Goal: Information Seeking & Learning: Check status

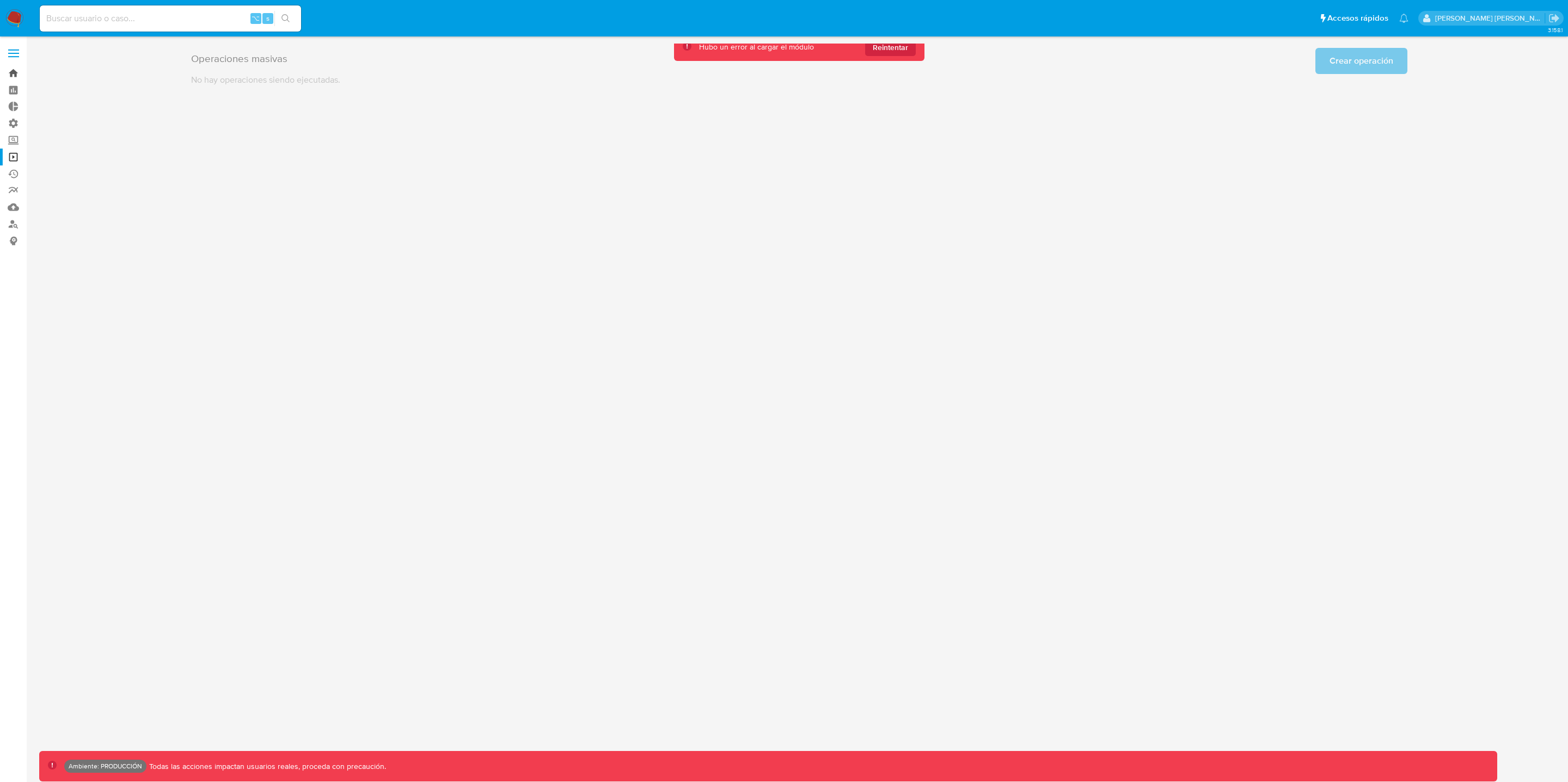
click at [15, 75] on link "Bandeja" at bounding box center [65, 73] width 130 height 17
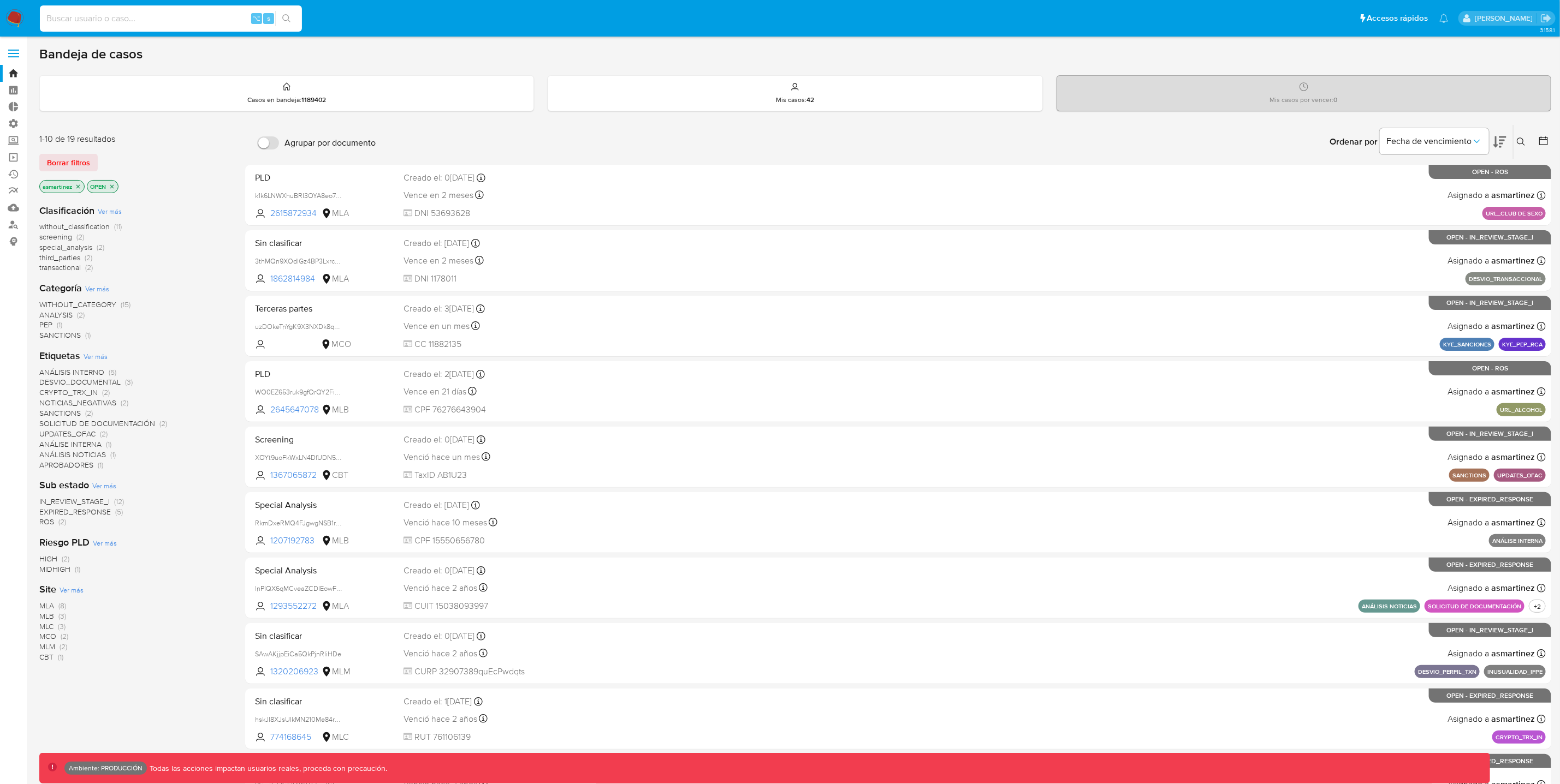
click at [149, 24] on input at bounding box center [171, 19] width 262 height 14
paste input "B3kMwPqPpteLI14oas206xlZ"
type input "B3kMwPqPpteLI14oas206xlZ"
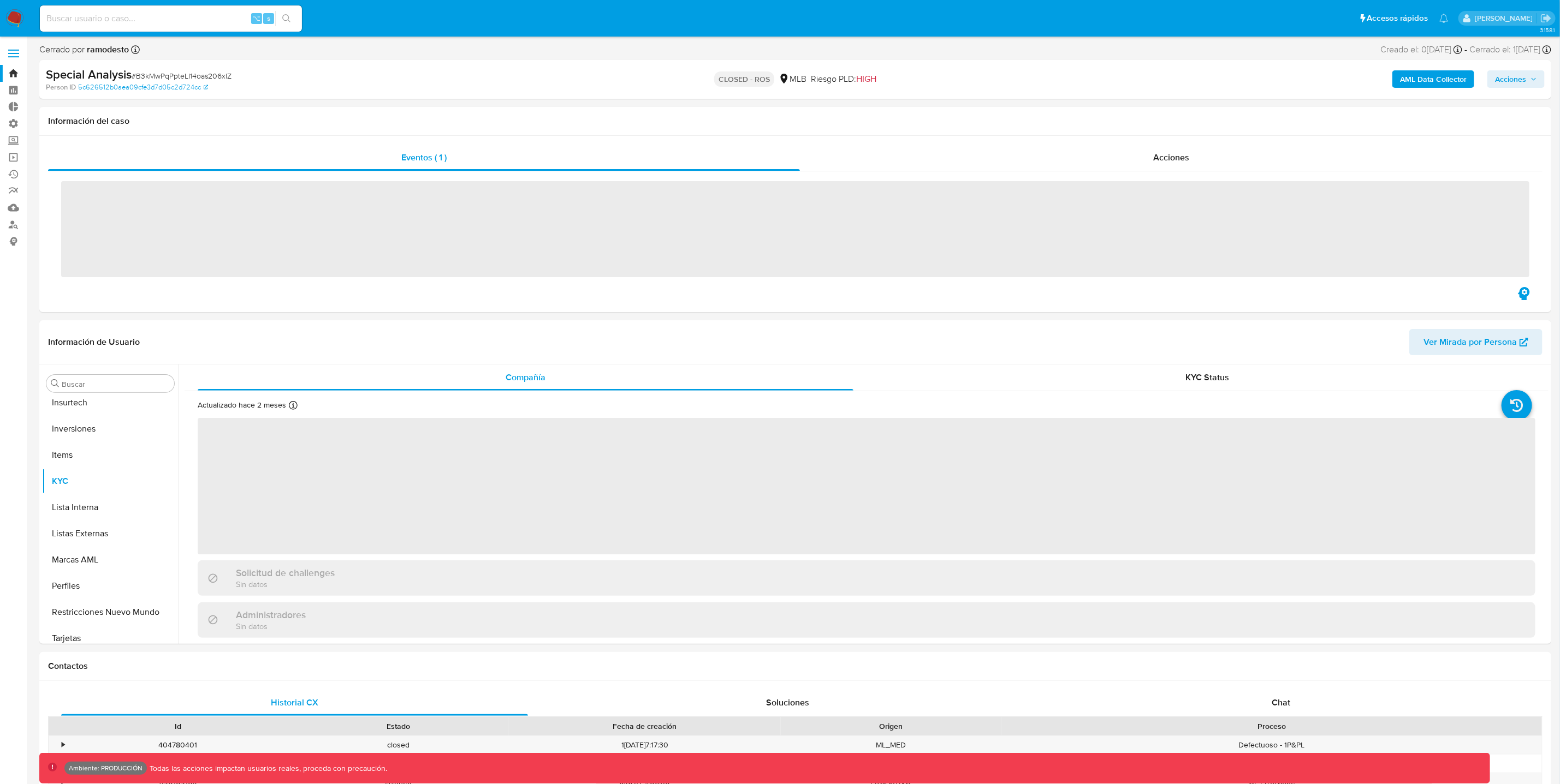
scroll to position [513, 0]
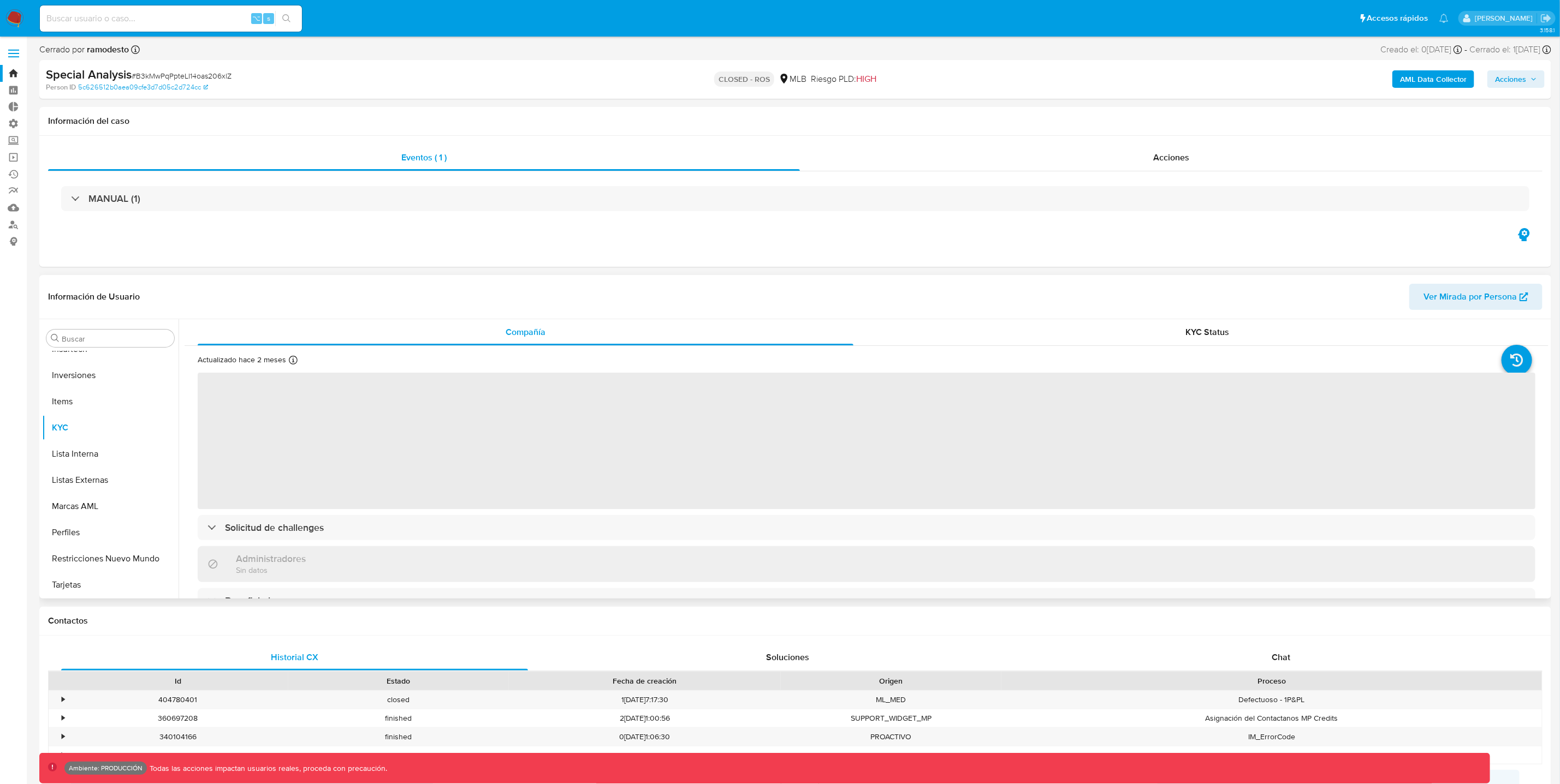
select select "10"
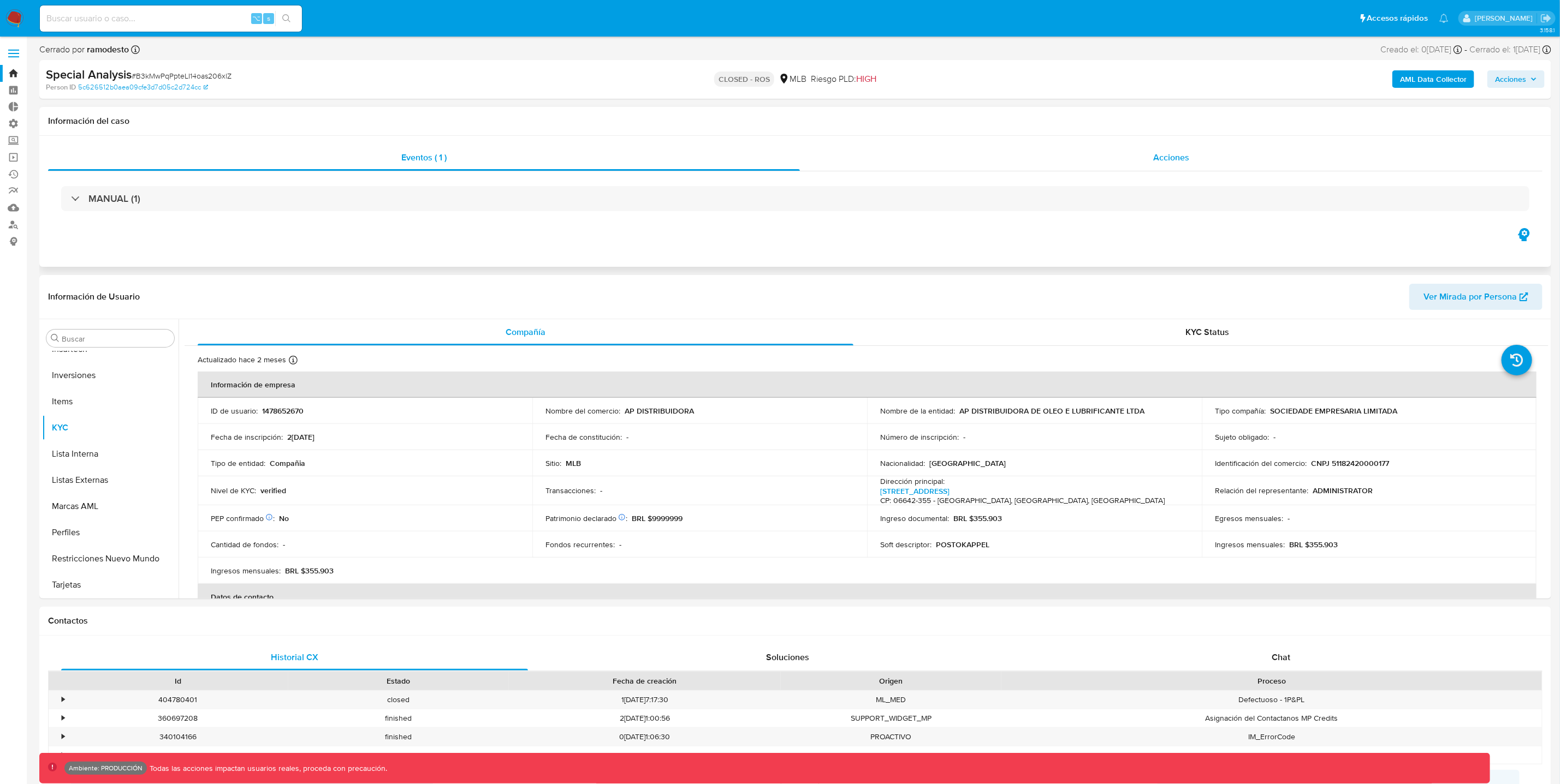
click at [1177, 165] on div "Acciones" at bounding box center [1171, 158] width 742 height 26
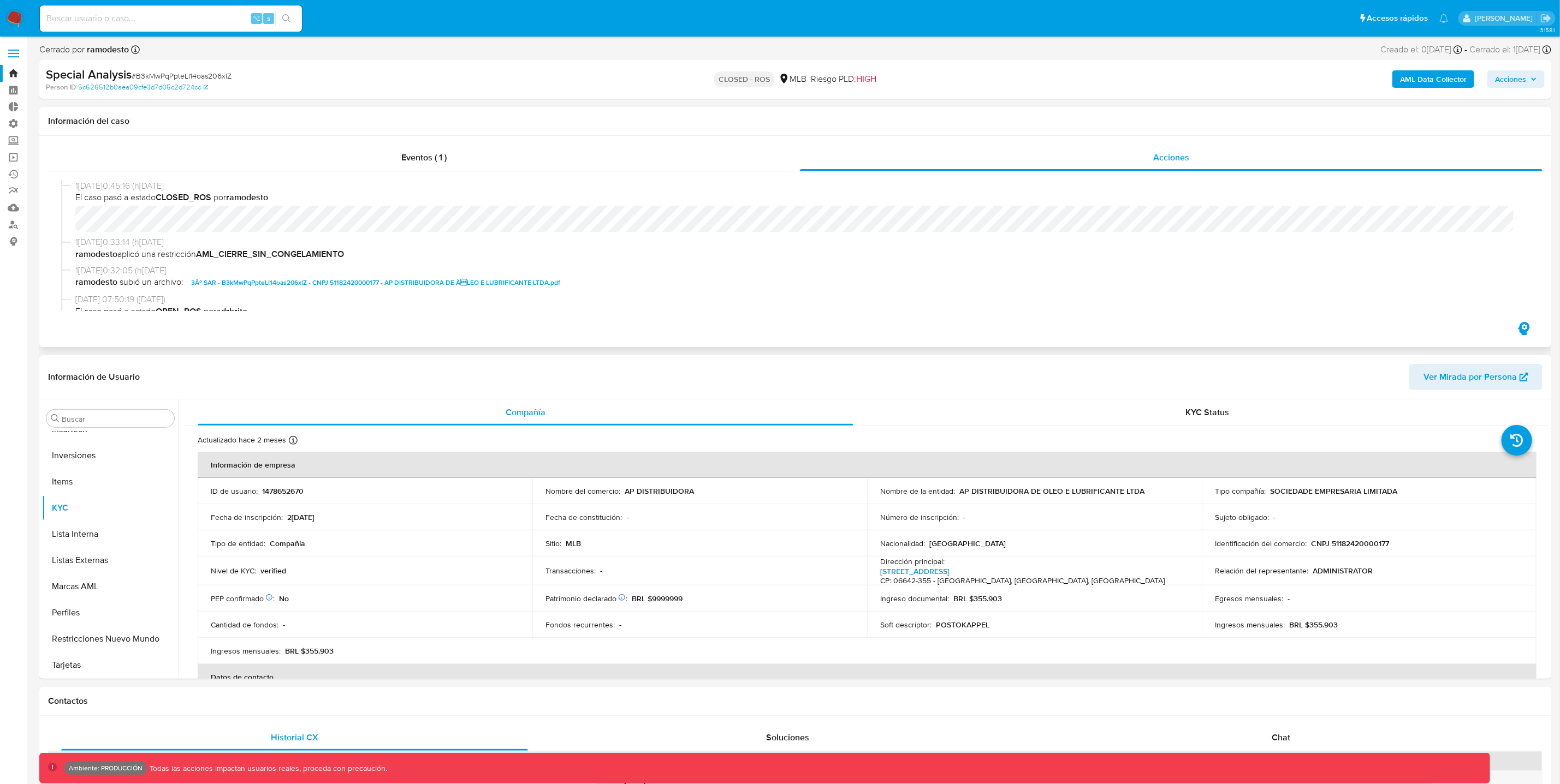
click at [246, 255] on b "AML_CIERRE_SIN_CONGELAMIENTO" at bounding box center [270, 254] width 148 height 12
drag, startPoint x: 202, startPoint y: 252, endPoint x: 349, endPoint y: 257, distance: 147.1
click at [349, 257] on span "ramodesto aplicó una restricción AML_CIERRE_SIN_CONGELAMIENTO" at bounding box center [800, 254] width 1449 height 12
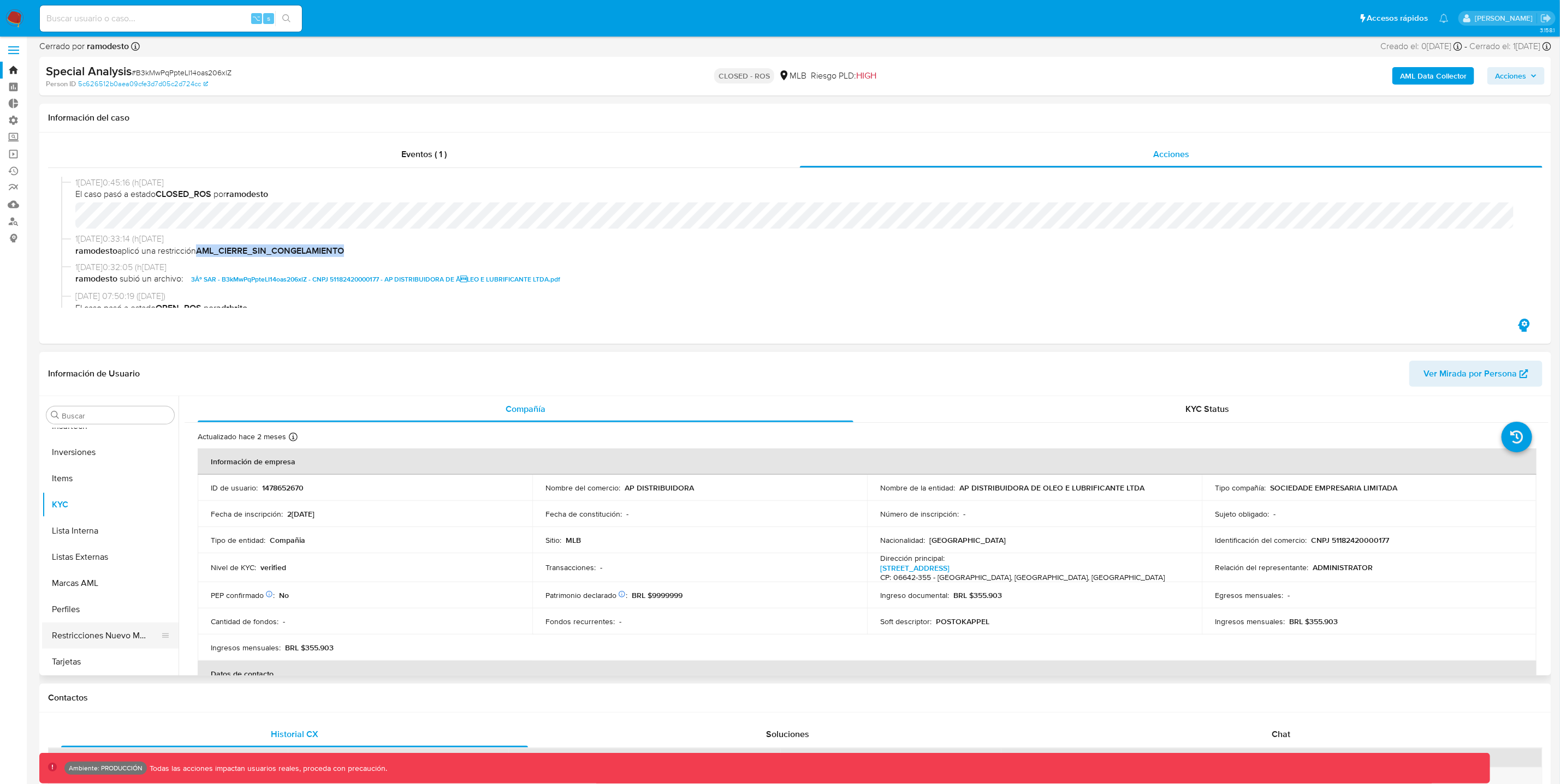
click at [80, 639] on button "Restricciones Nuevo Mundo" at bounding box center [105, 636] width 128 height 26
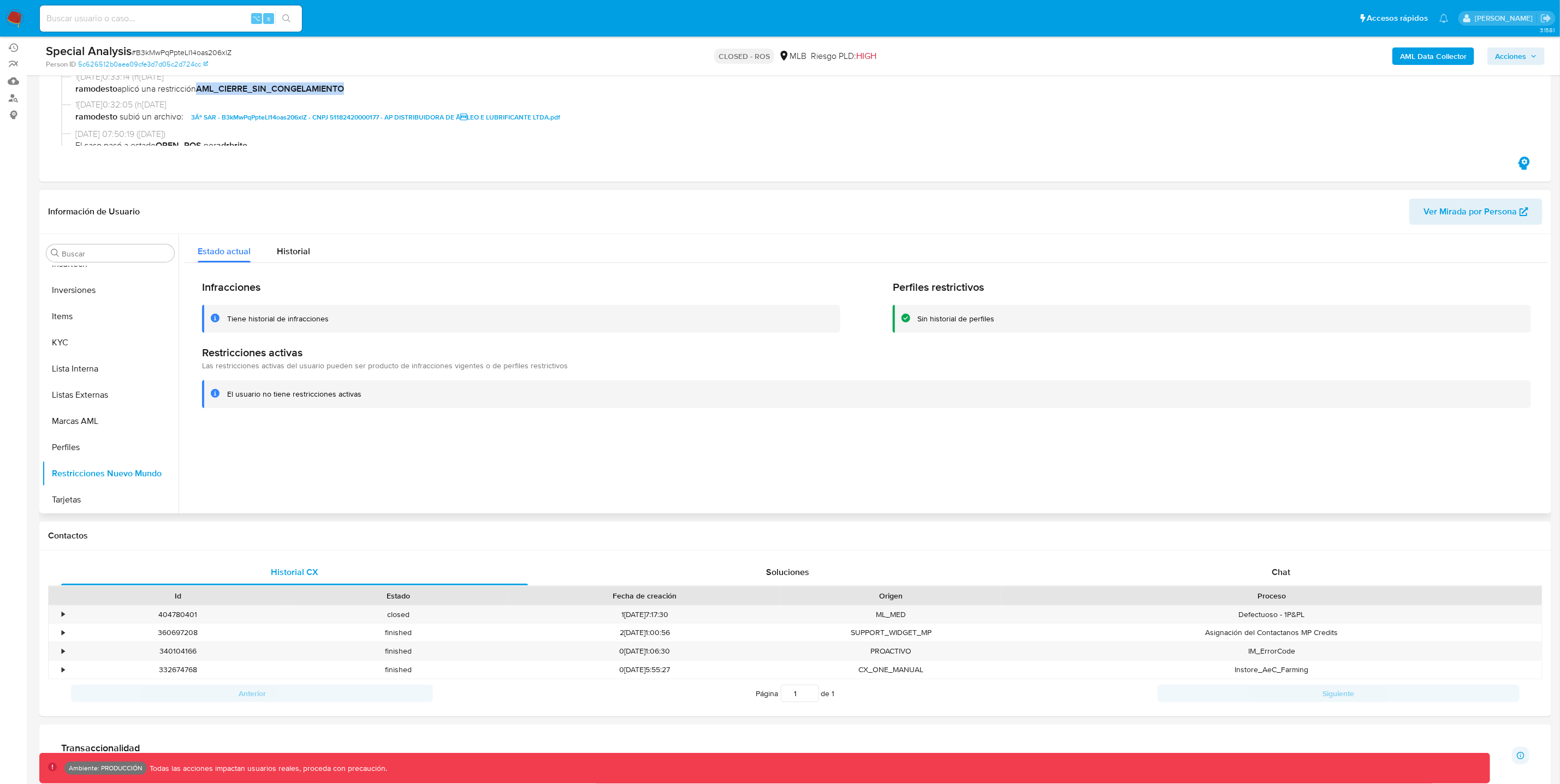
scroll to position [136, 0]
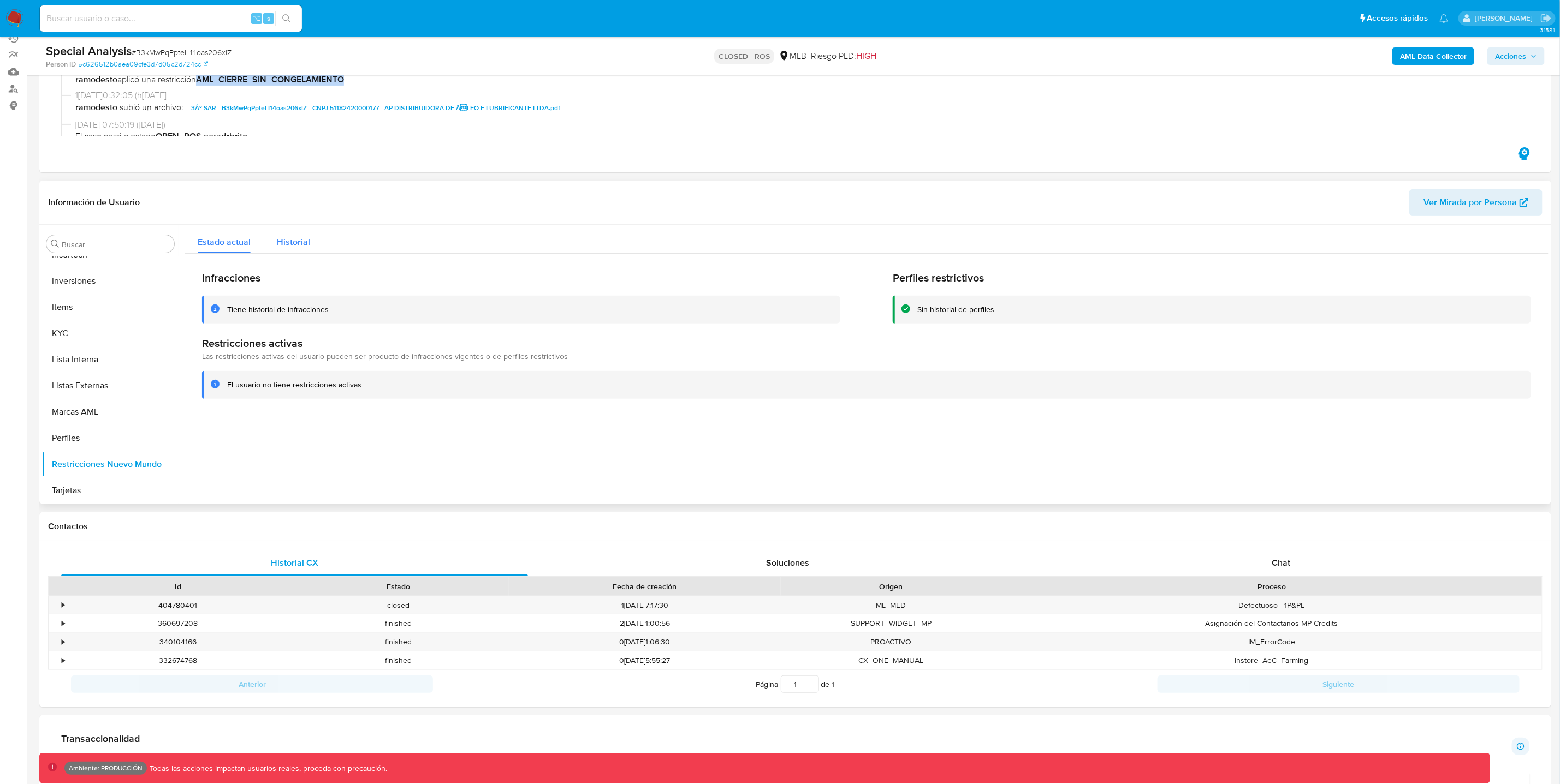
click at [306, 241] on span "Historial" at bounding box center [293, 242] width 33 height 12
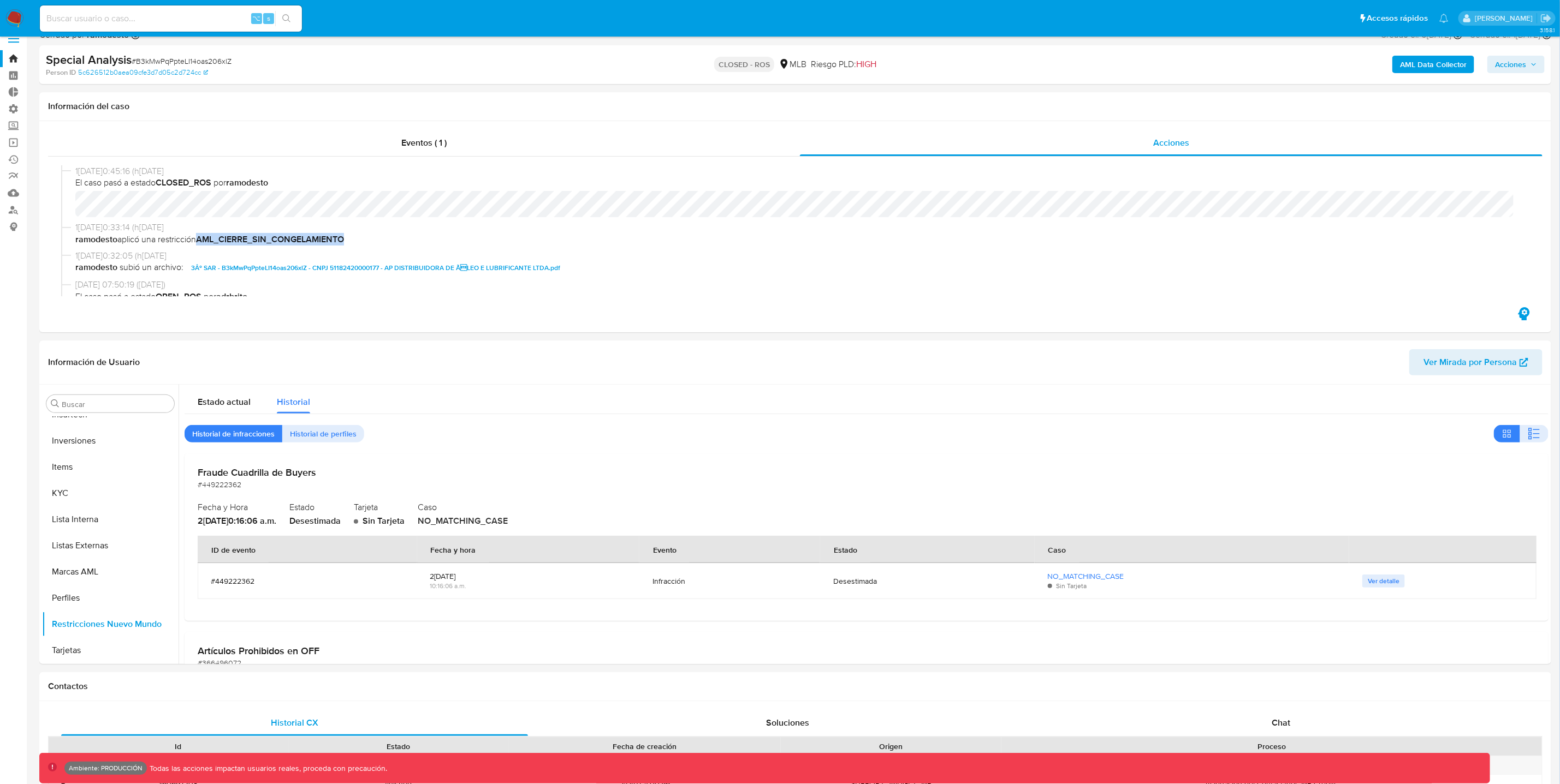
scroll to position [513, 0]
click at [18, 112] on label "Administración" at bounding box center [65, 109] width 130 height 17
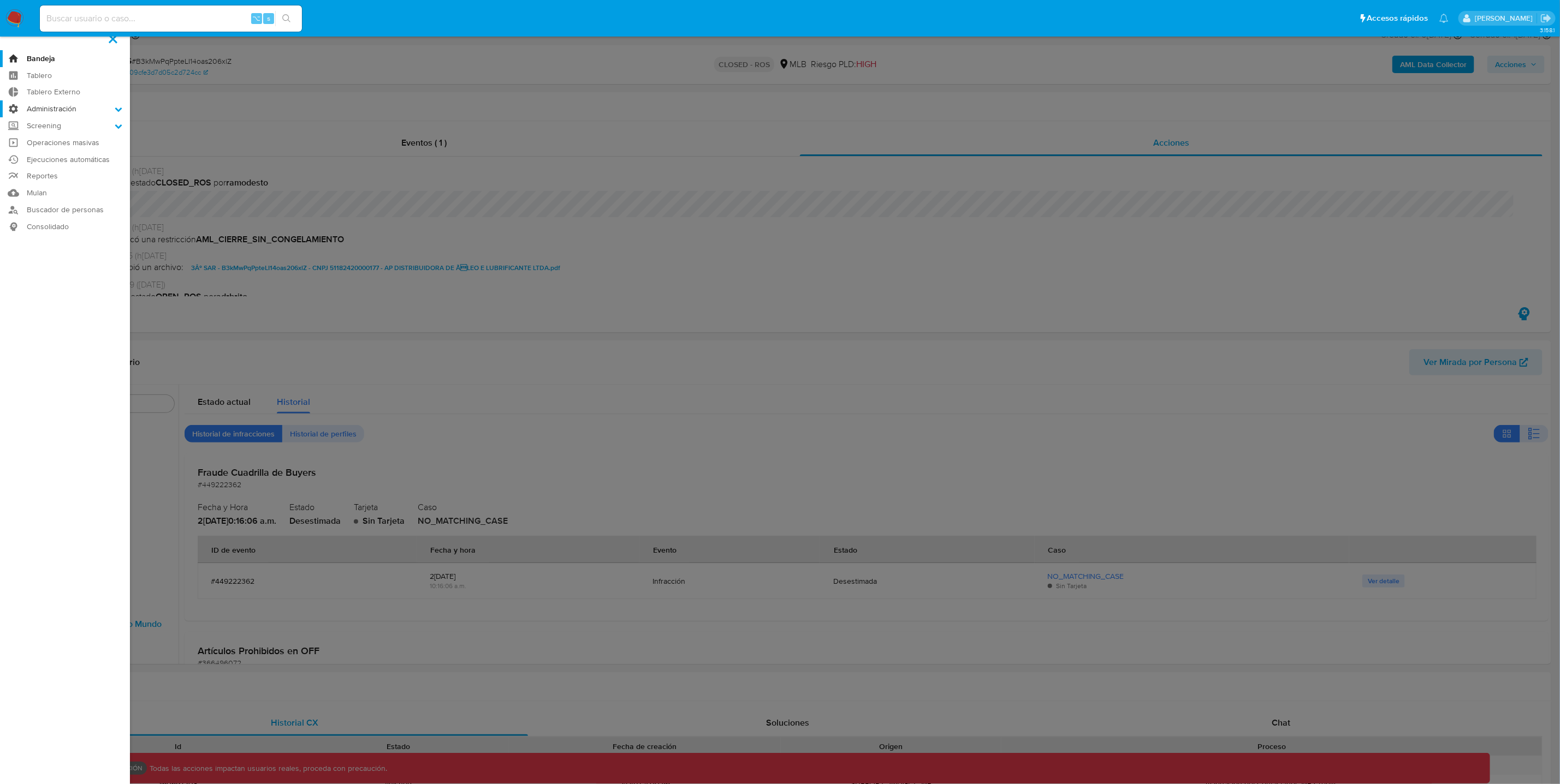
click at [0, 0] on input "Administración" at bounding box center [0, 0] width 0 height 0
click at [70, 177] on link "Configuración de Casos" at bounding box center [65, 179] width 130 height 14
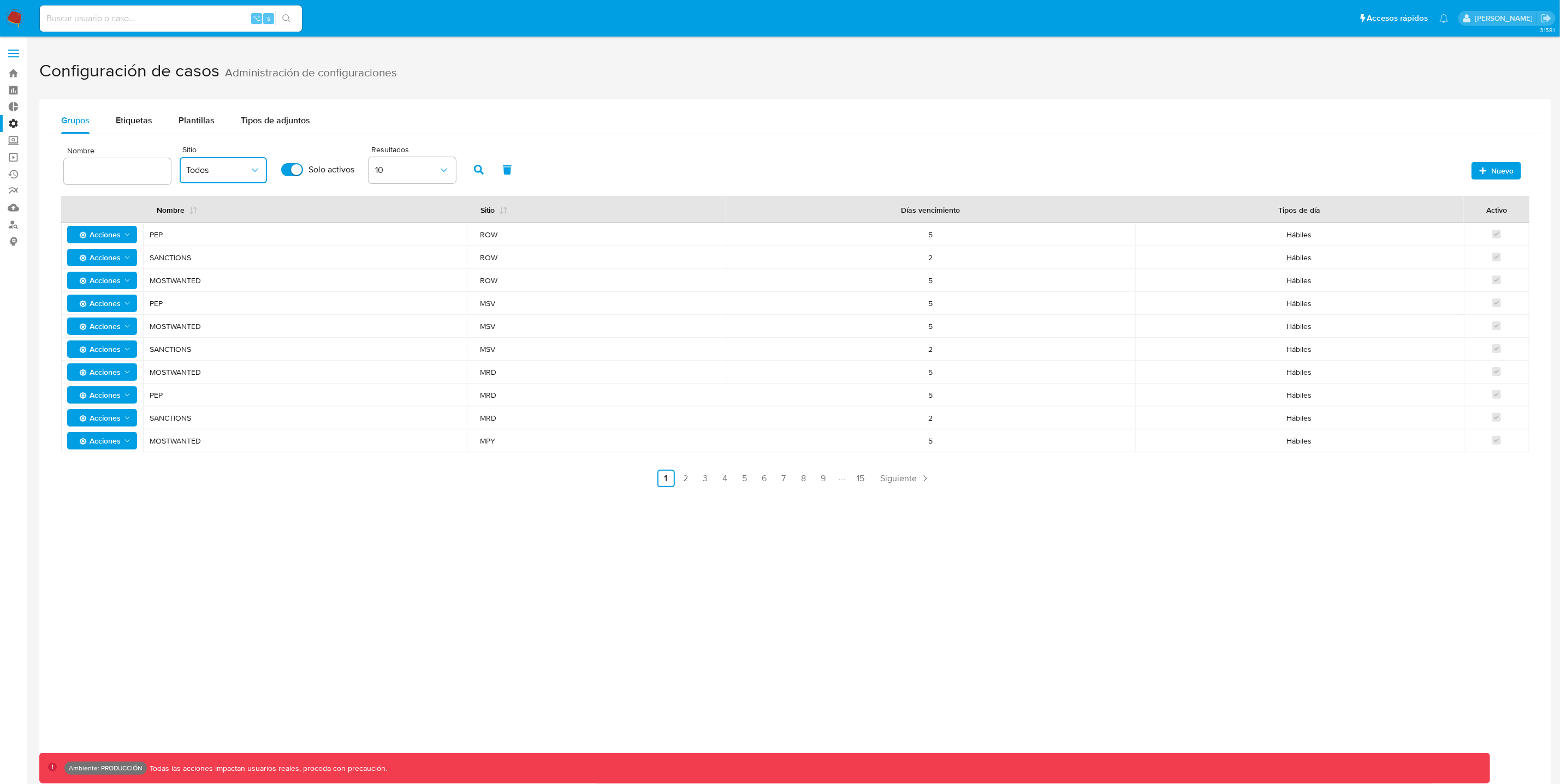
click at [239, 173] on span "Todos" at bounding box center [218, 170] width 63 height 11
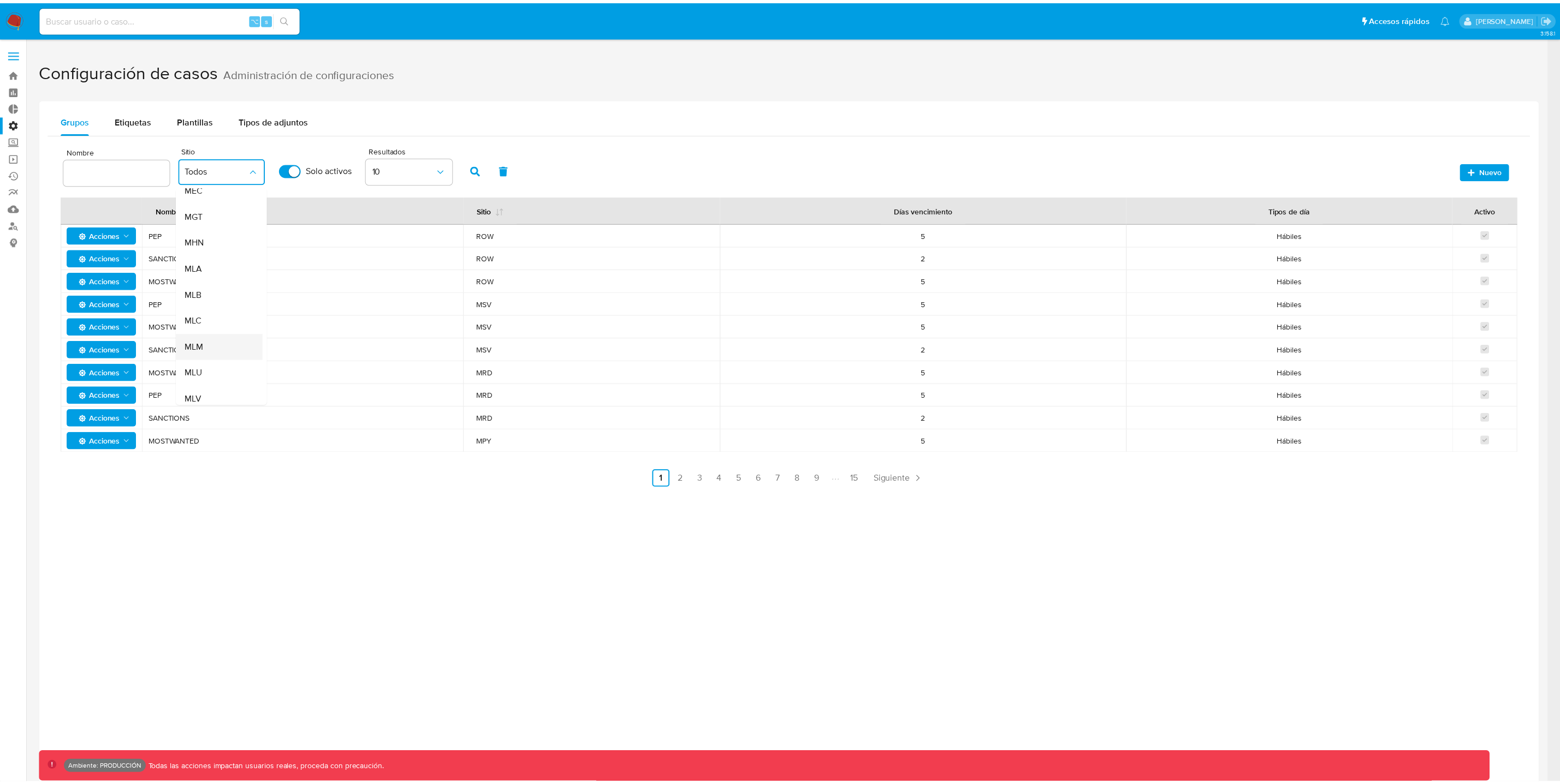
scroll to position [195, 0]
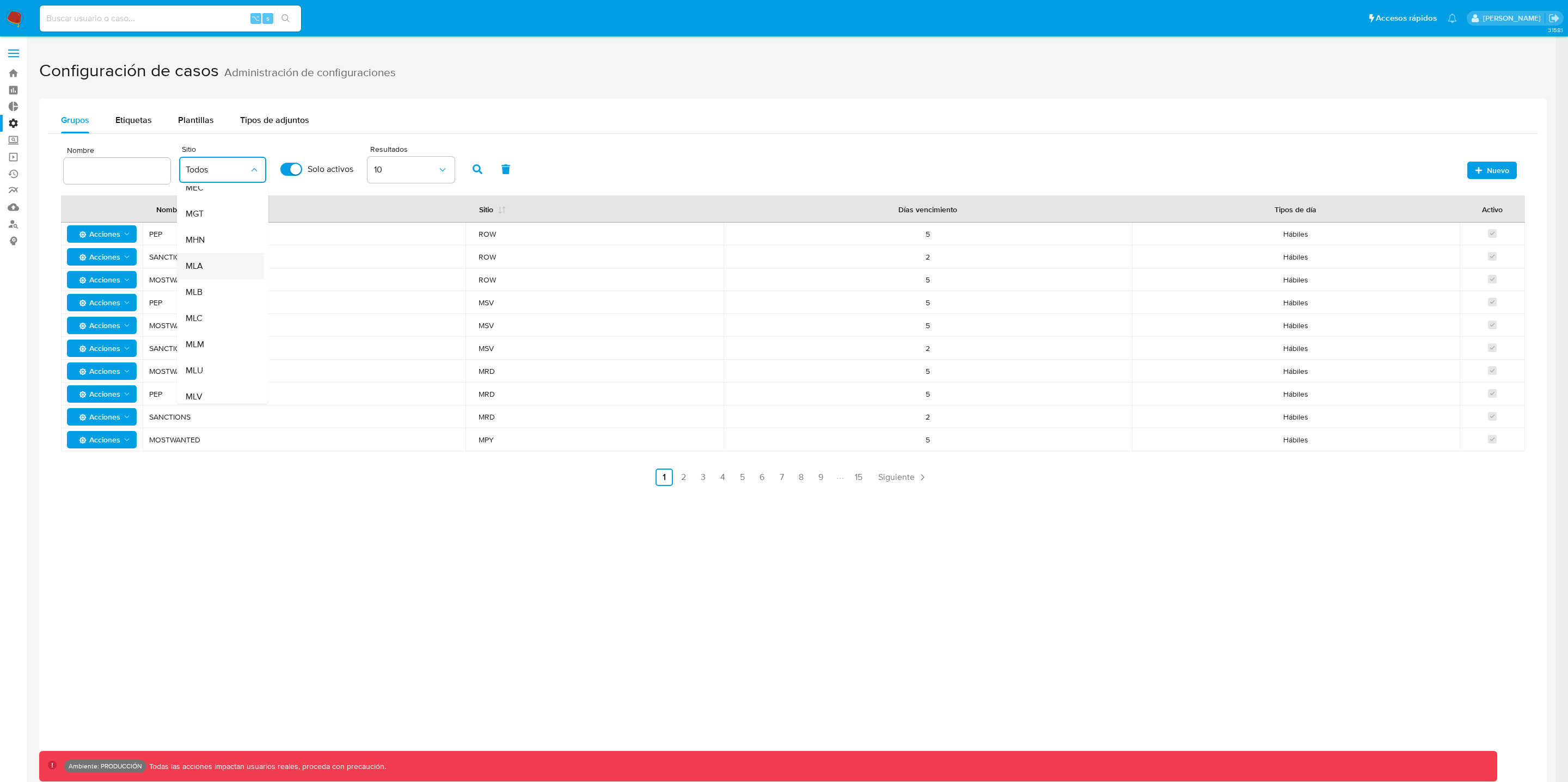
click at [206, 267] on div "MLA" at bounding box center [217, 266] width 63 height 26
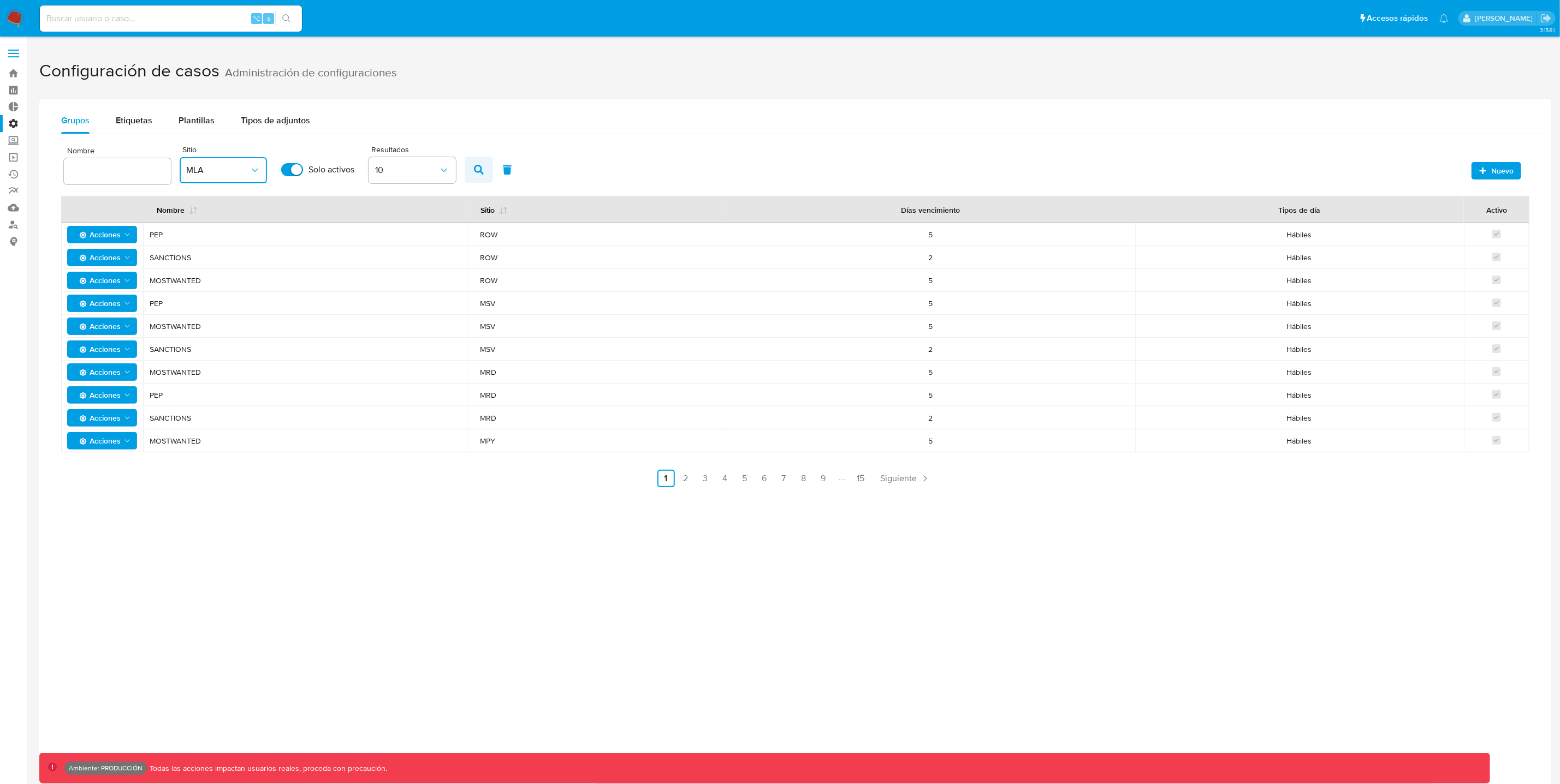
click at [485, 172] on button "button" at bounding box center [478, 170] width 28 height 26
click at [187, 300] on span "HIGH" at bounding box center [334, 303] width 370 height 10
drag, startPoint x: 150, startPoint y: 300, endPoint x: 1004, endPoint y: 375, distance: 857.3
click at [1004, 375] on tbody "Acciones BUENAS_PRACTICAS MLA 30 Calendario Acciones CORPORATIVAS MLA 7 Calenda…" at bounding box center [795, 337] width 1468 height 230
click at [283, 368] on span "MID" at bounding box center [334, 372] width 370 height 10
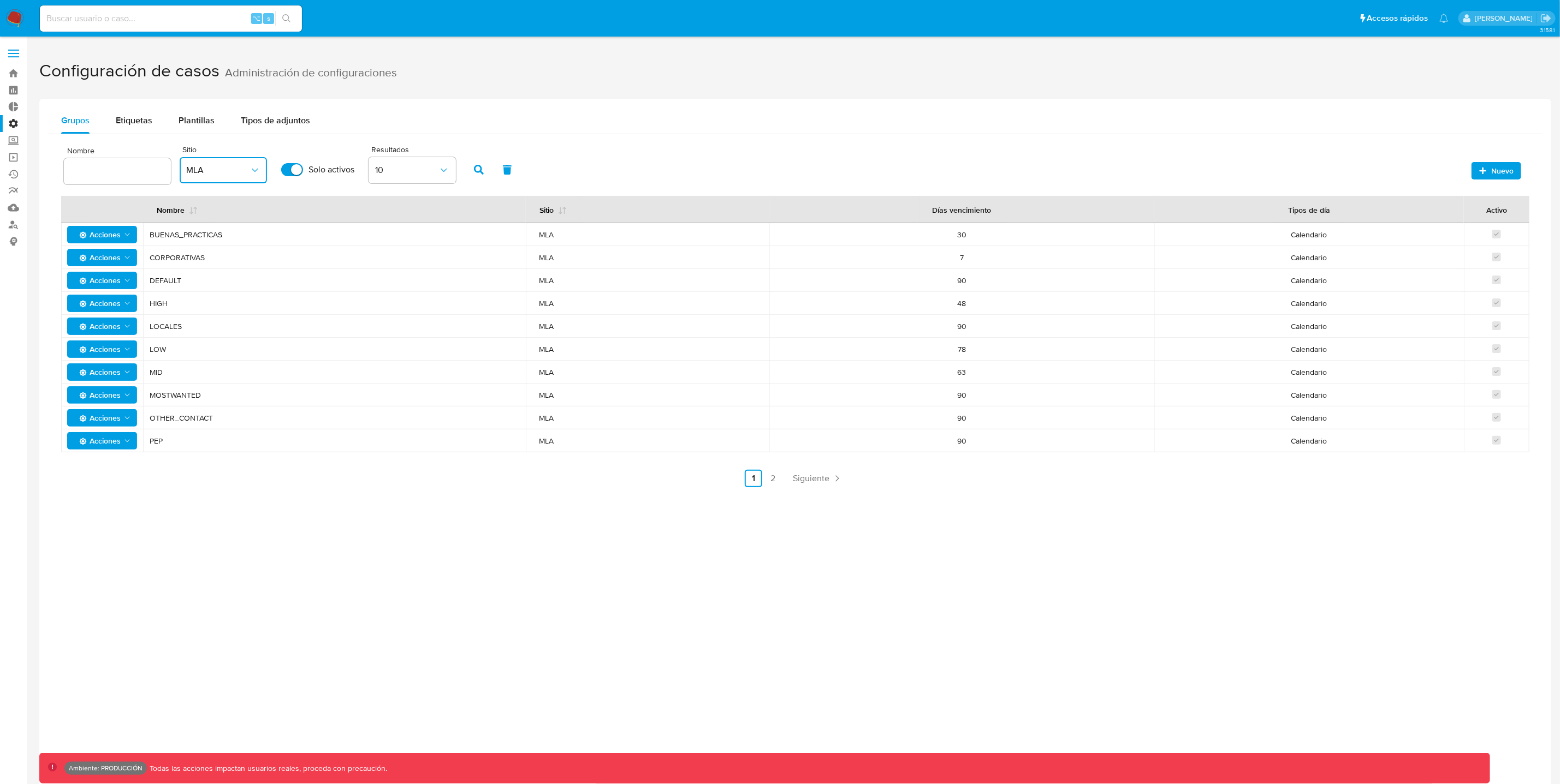
drag, startPoint x: 190, startPoint y: 347, endPoint x: 980, endPoint y: 345, distance: 790.0
click at [980, 345] on tr "Acciones LOW MLA 78 Calendario" at bounding box center [795, 349] width 1468 height 23
click at [169, 18] on input at bounding box center [171, 19] width 262 height 14
paste input "1784963707"
type input "1784963707"
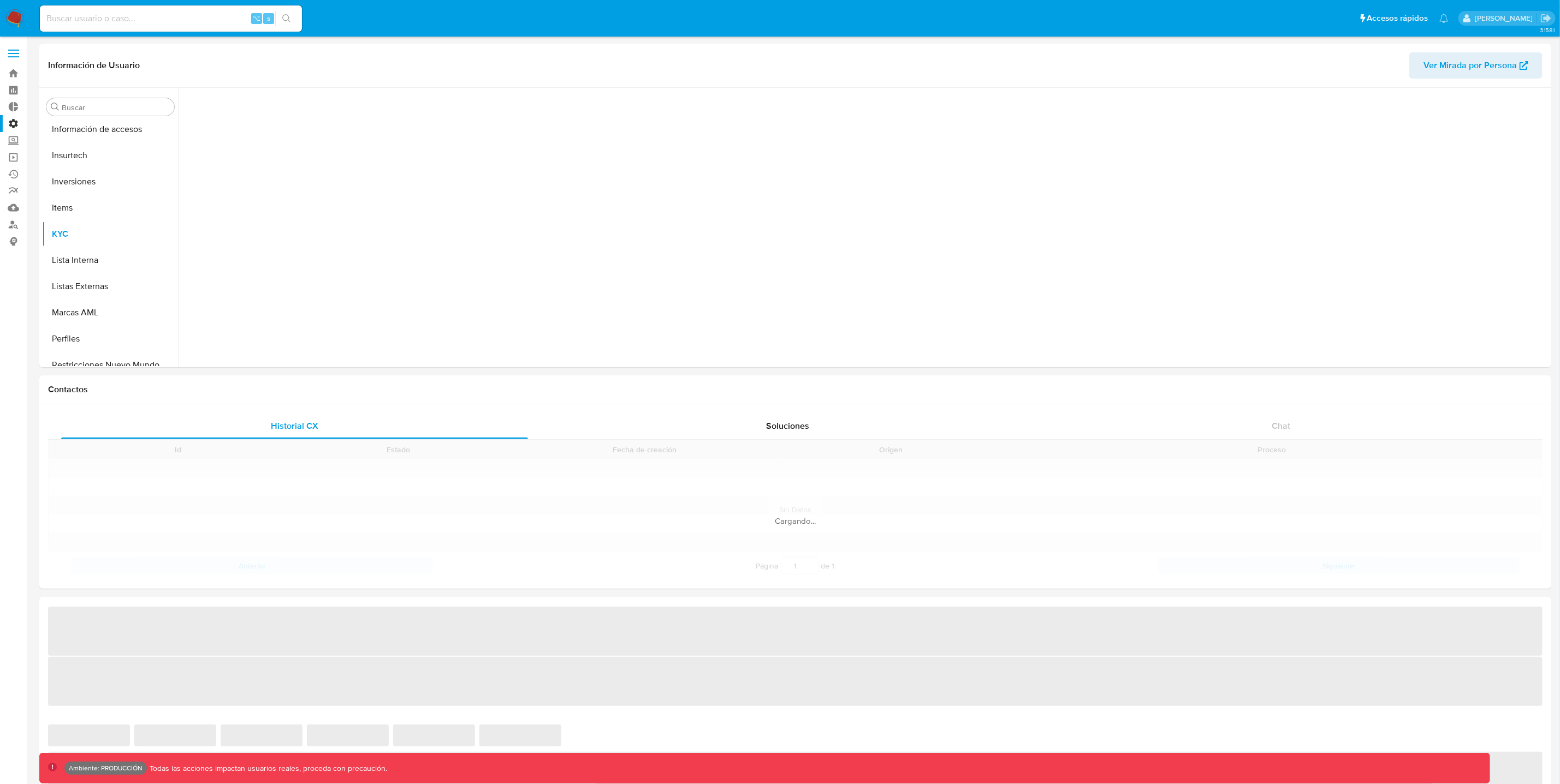
scroll to position [513, 0]
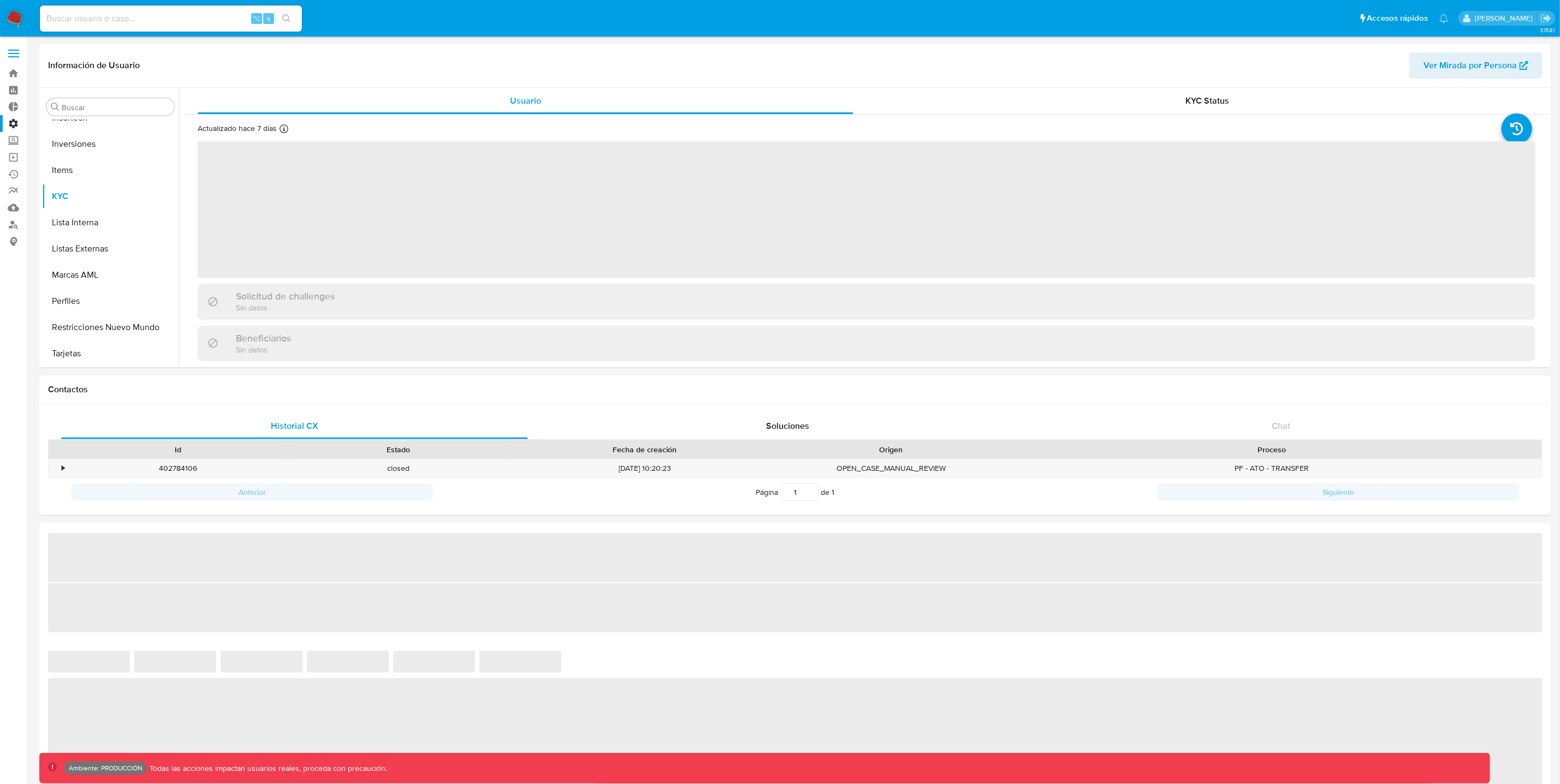
select select "10"
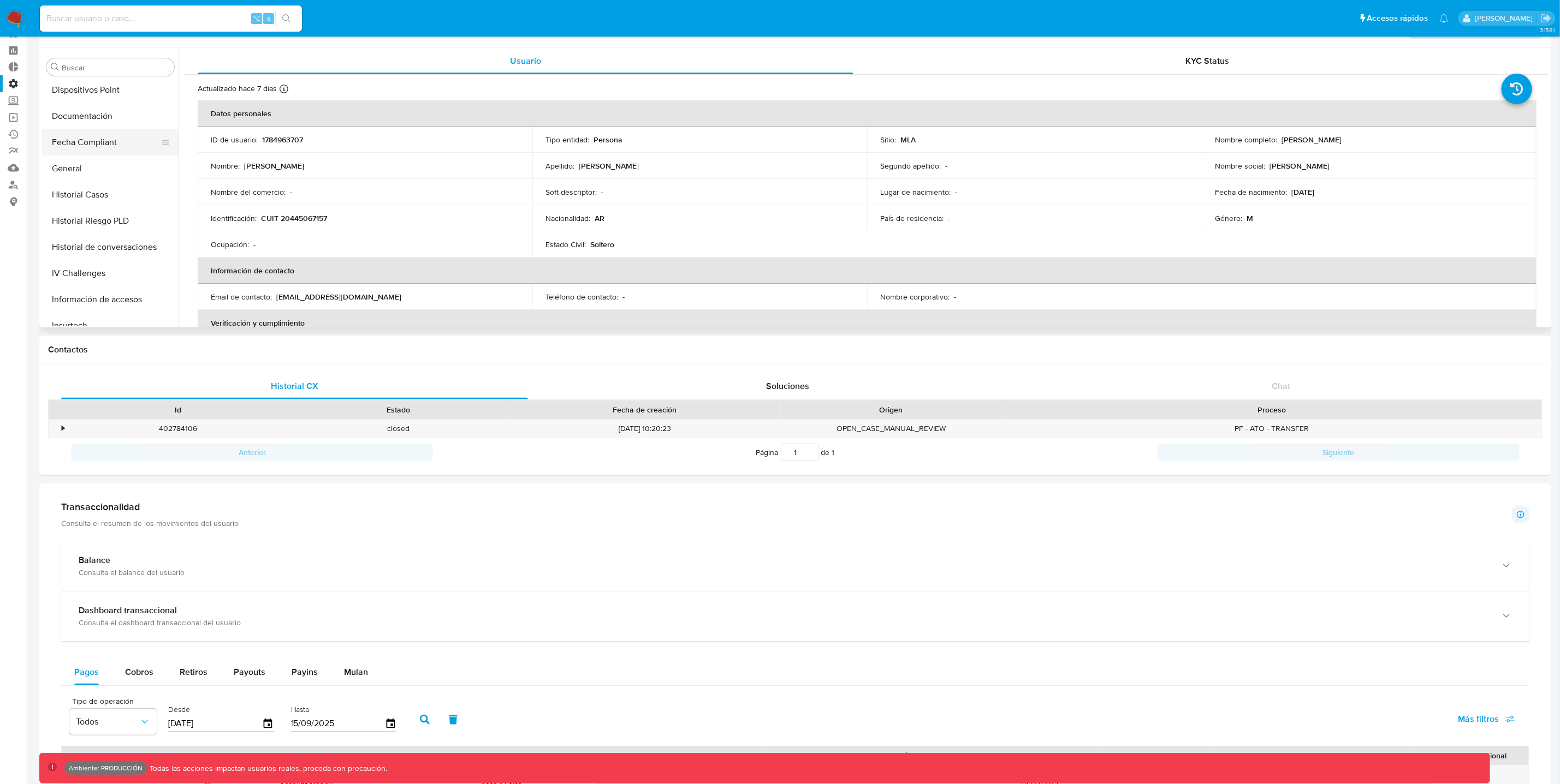
scroll to position [252, 0]
click at [107, 203] on button "Historial Casos" at bounding box center [105, 208] width 128 height 26
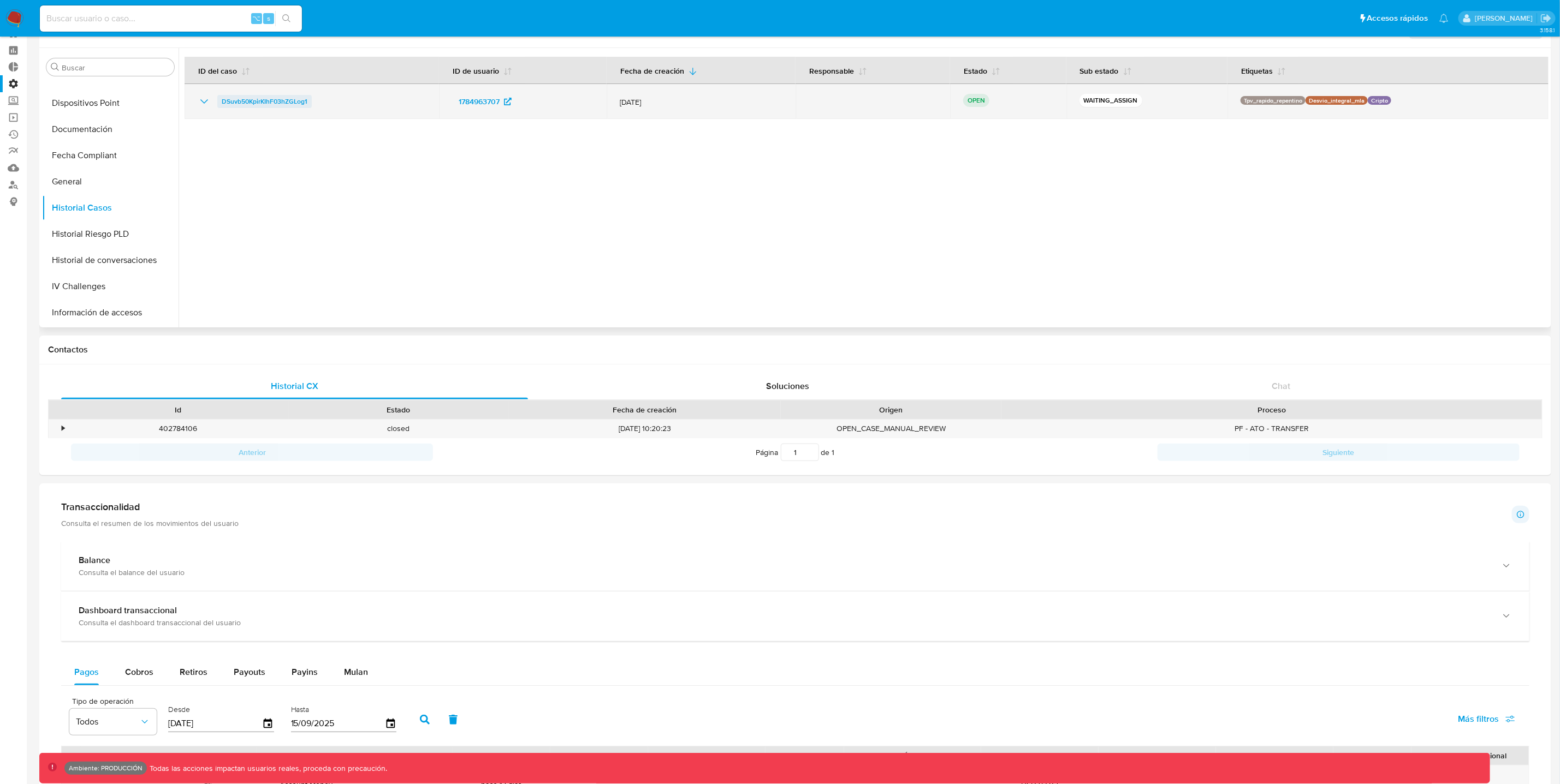
click at [271, 102] on span "DSuvb50KpirKIhF03hZGLog1" at bounding box center [264, 101] width 86 height 13
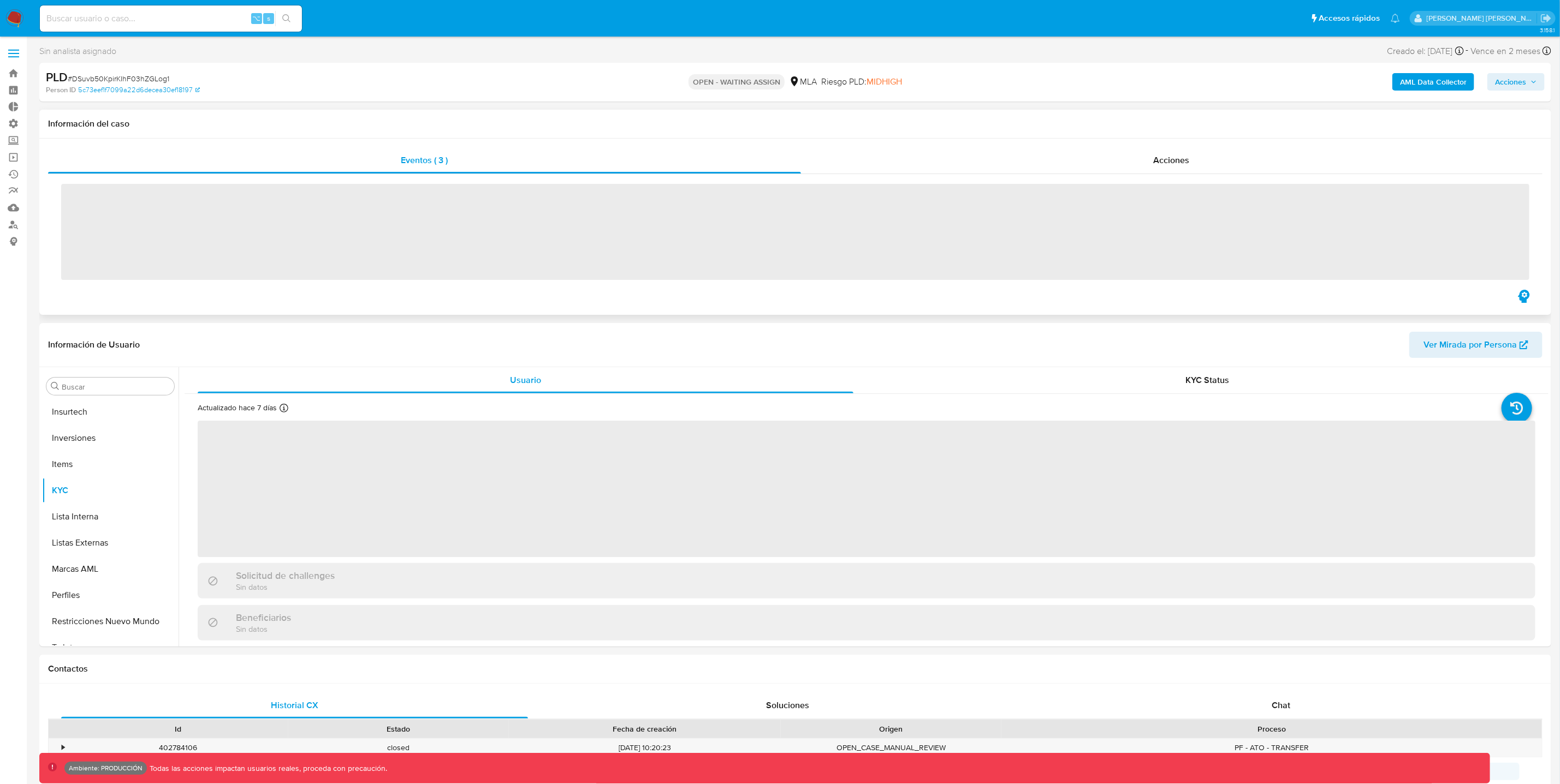
scroll to position [513, 0]
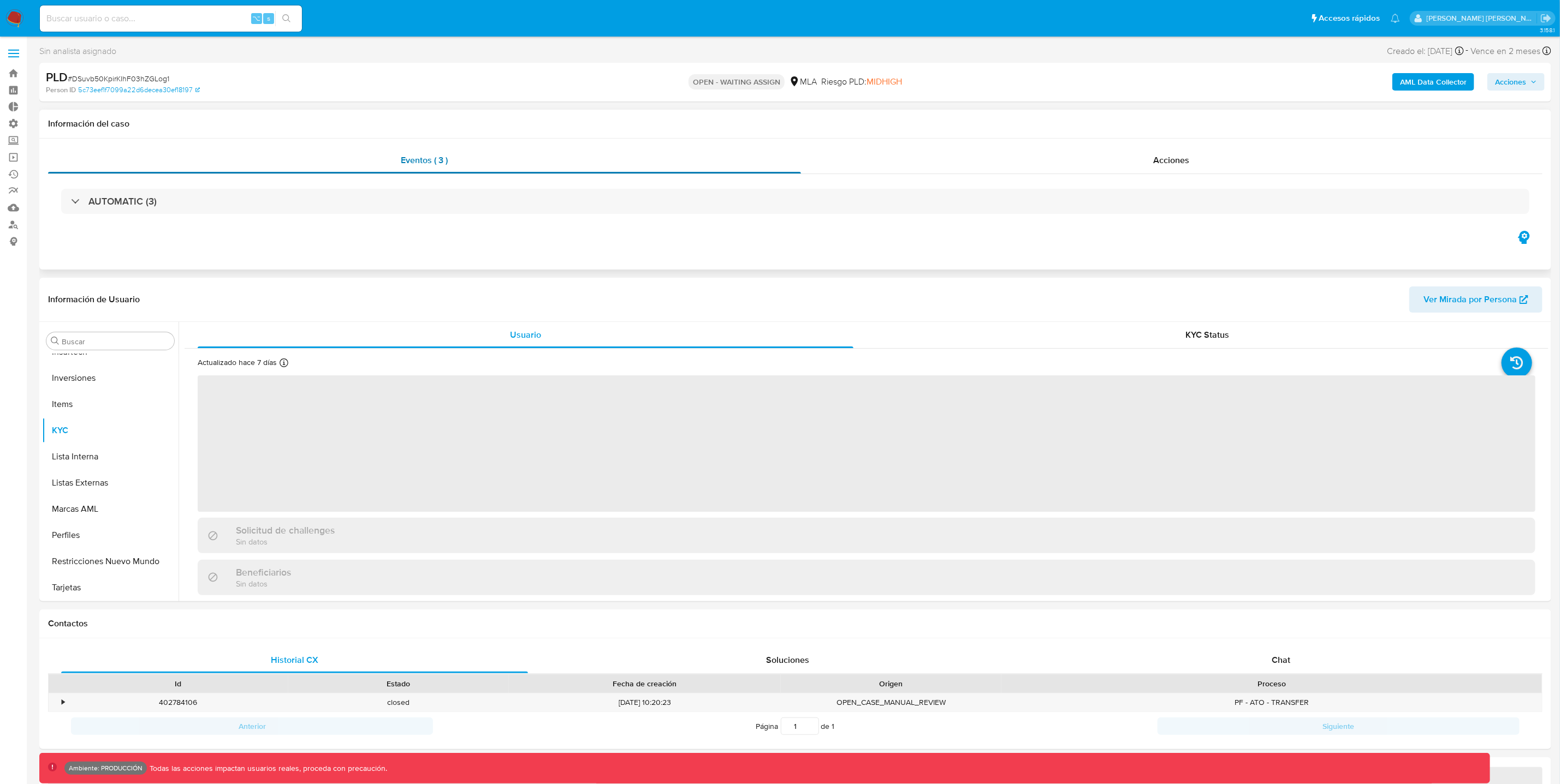
select select "10"
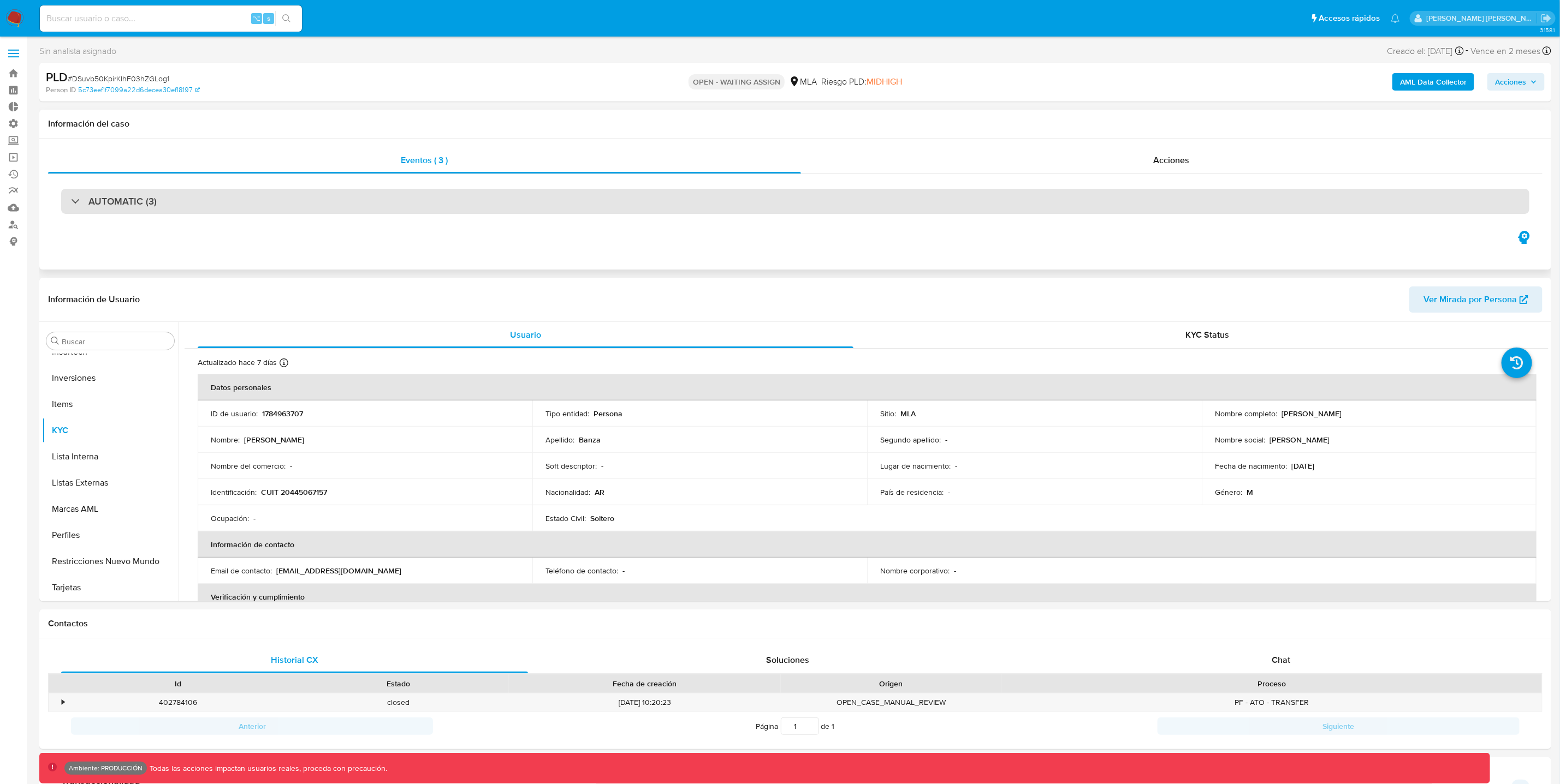
click at [68, 203] on div "AUTOMATIC (3)" at bounding box center [795, 201] width 1468 height 25
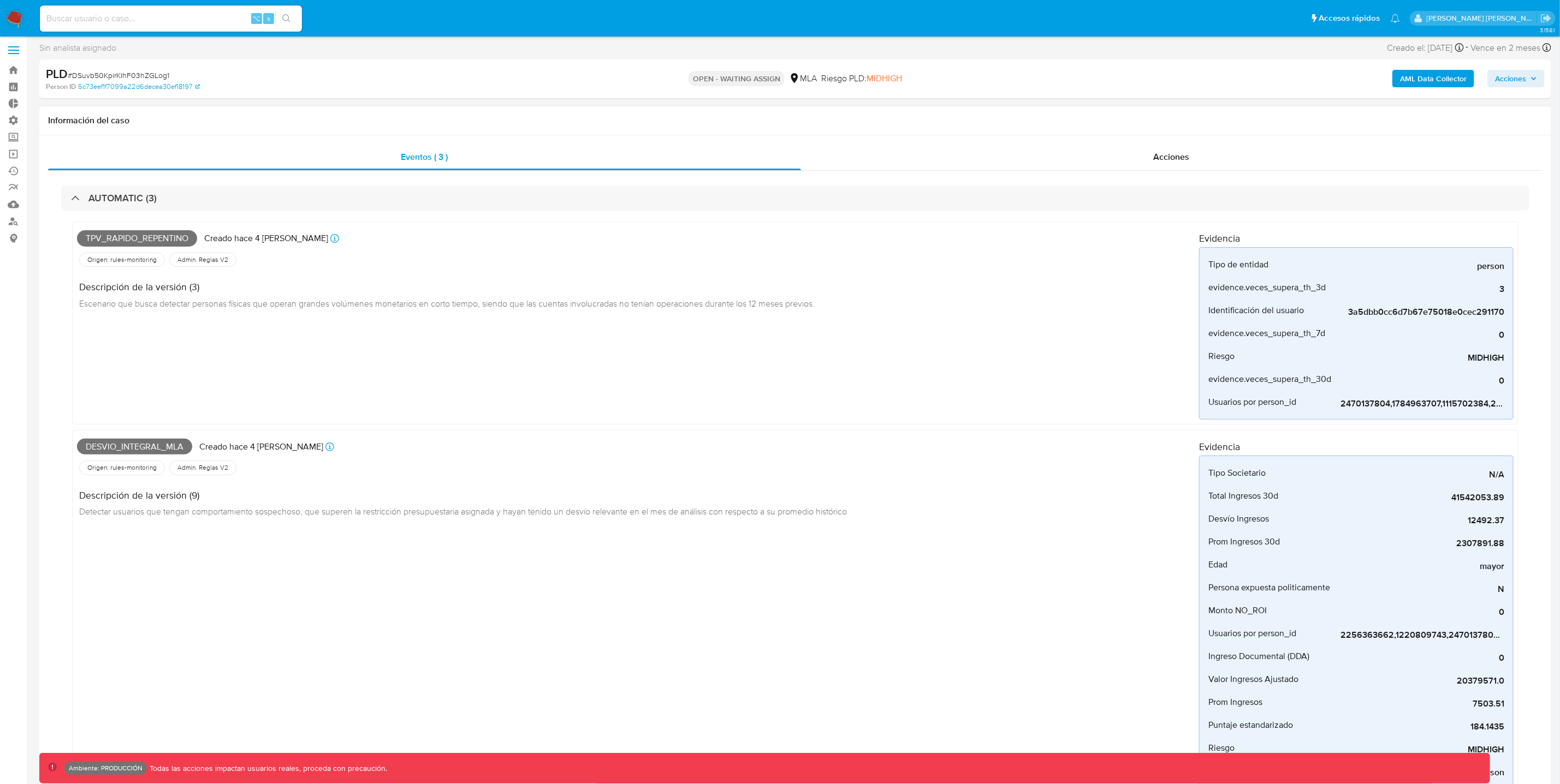
scroll to position [0, 0]
click at [1548, 52] on icon at bounding box center [1546, 50] width 9 height 9
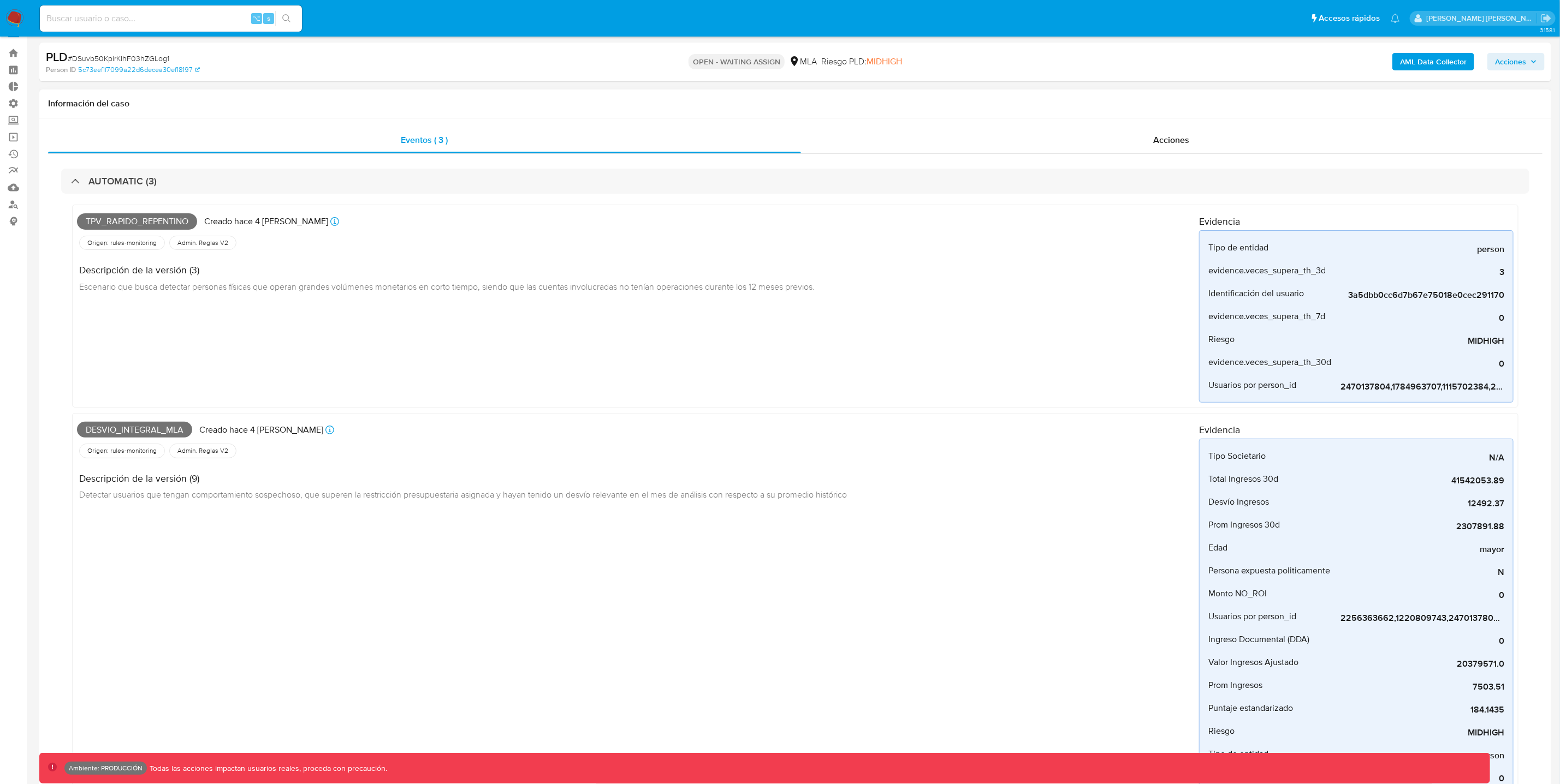
scroll to position [16, 0]
